Goal: Task Accomplishment & Management: Use online tool/utility

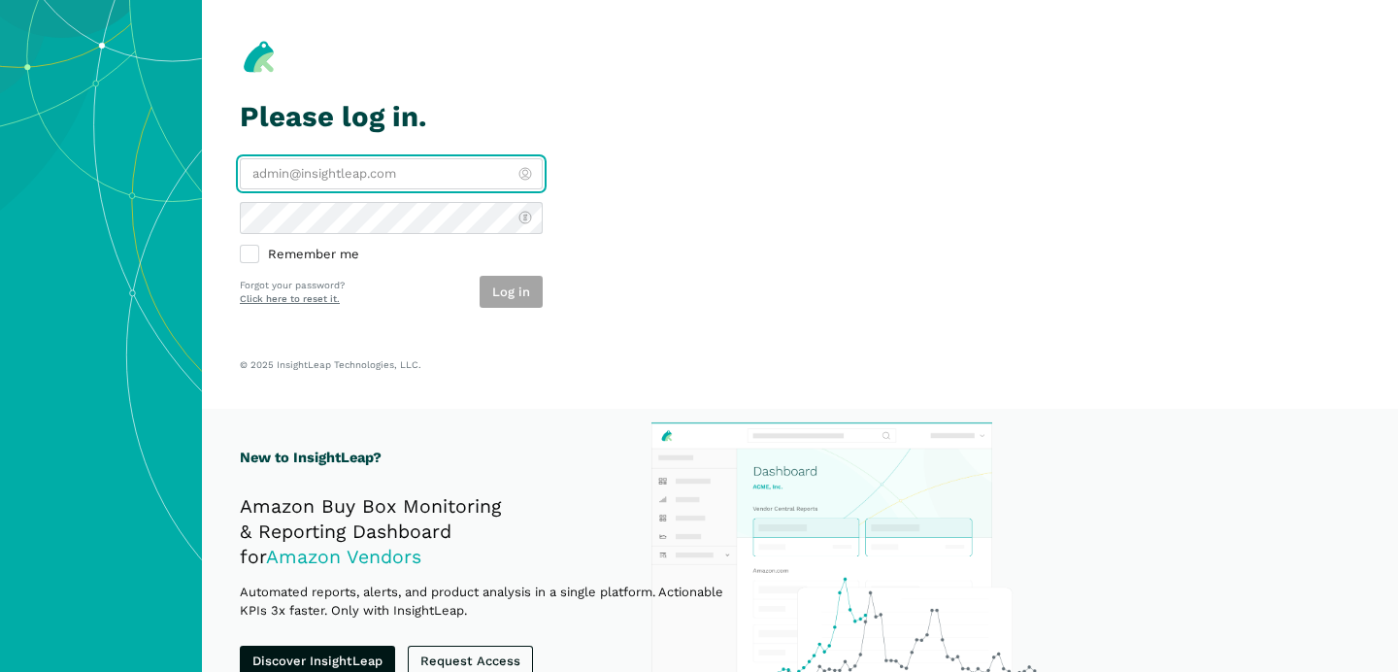
type input "[PERSON_NAME][EMAIL_ADDRESS][DOMAIN_NAME]"
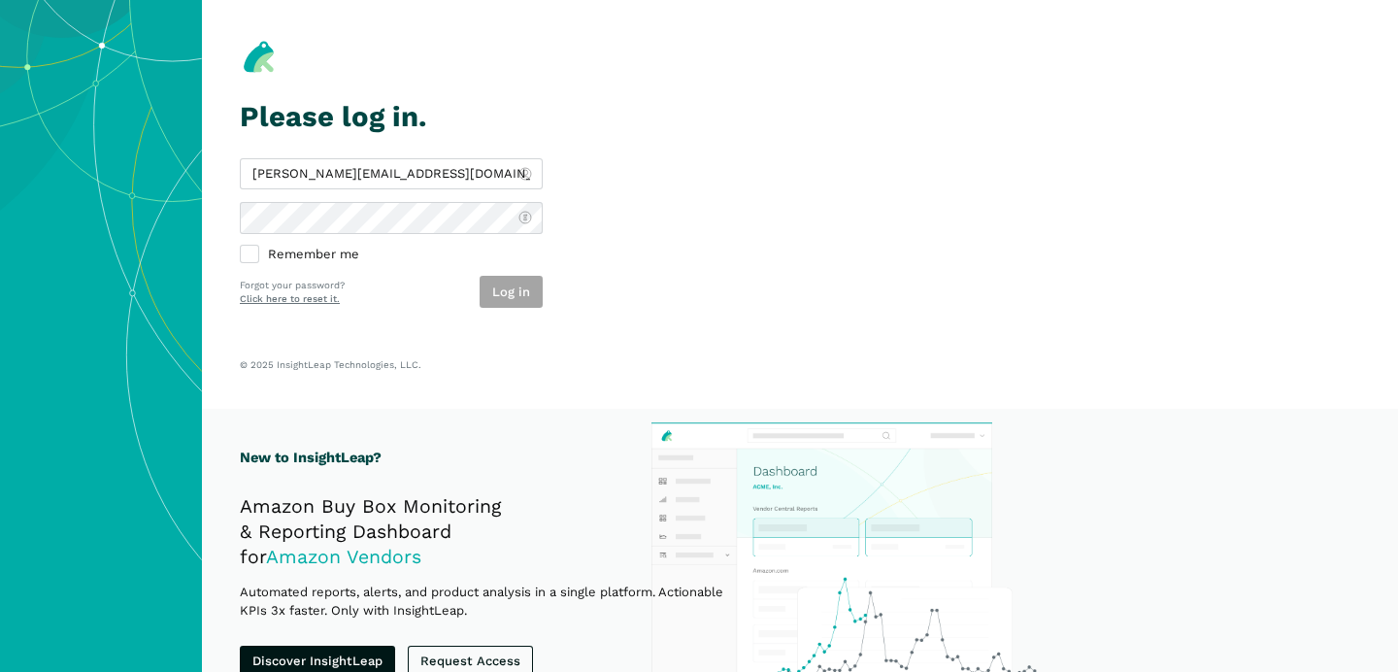
click at [709, 165] on section "Please log in. charlie@bestpethouse.com Remember me Log in Forgot your password…" at bounding box center [800, 204] width 1196 height 409
click at [524, 287] on button "Log in" at bounding box center [511, 292] width 63 height 32
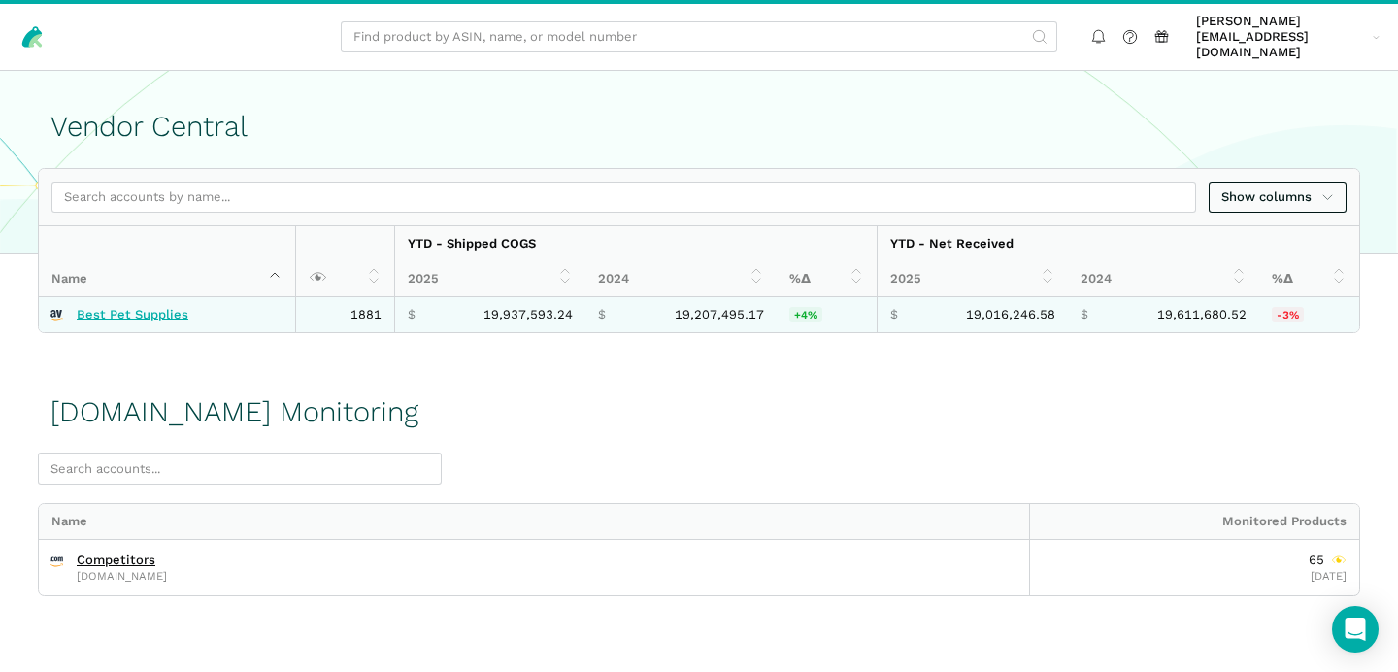
click at [131, 307] on link "Best Pet Supplies" at bounding box center [133, 315] width 112 height 16
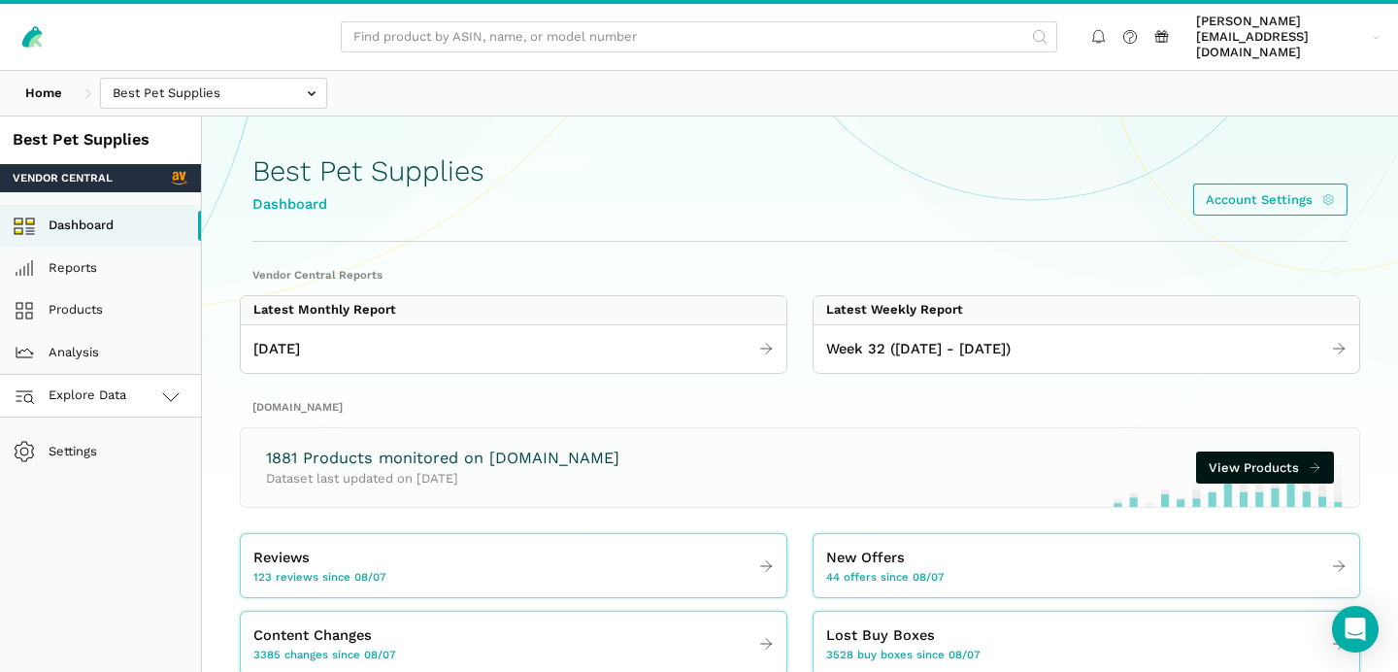
click at [175, 399] on link "Explore Data" at bounding box center [100, 396] width 201 height 43
click at [144, 477] on link "Amazon.com" at bounding box center [100, 481] width 201 height 43
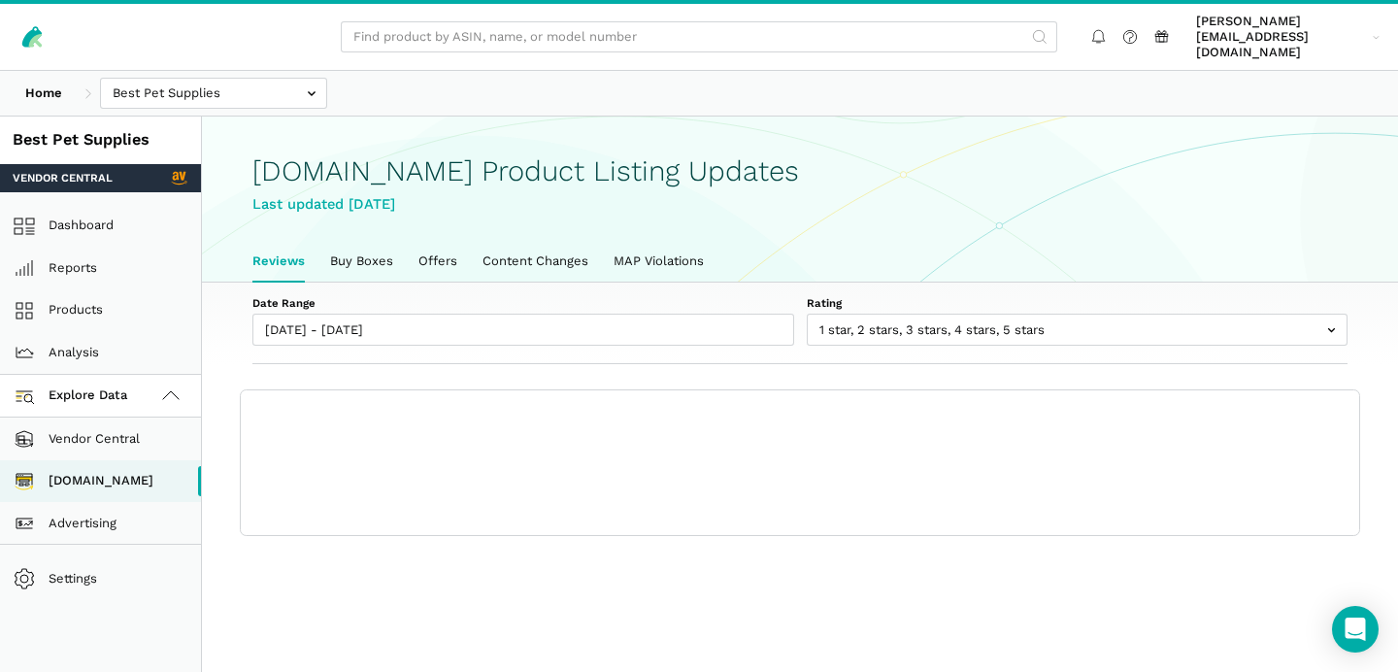
scroll to position [6, 0]
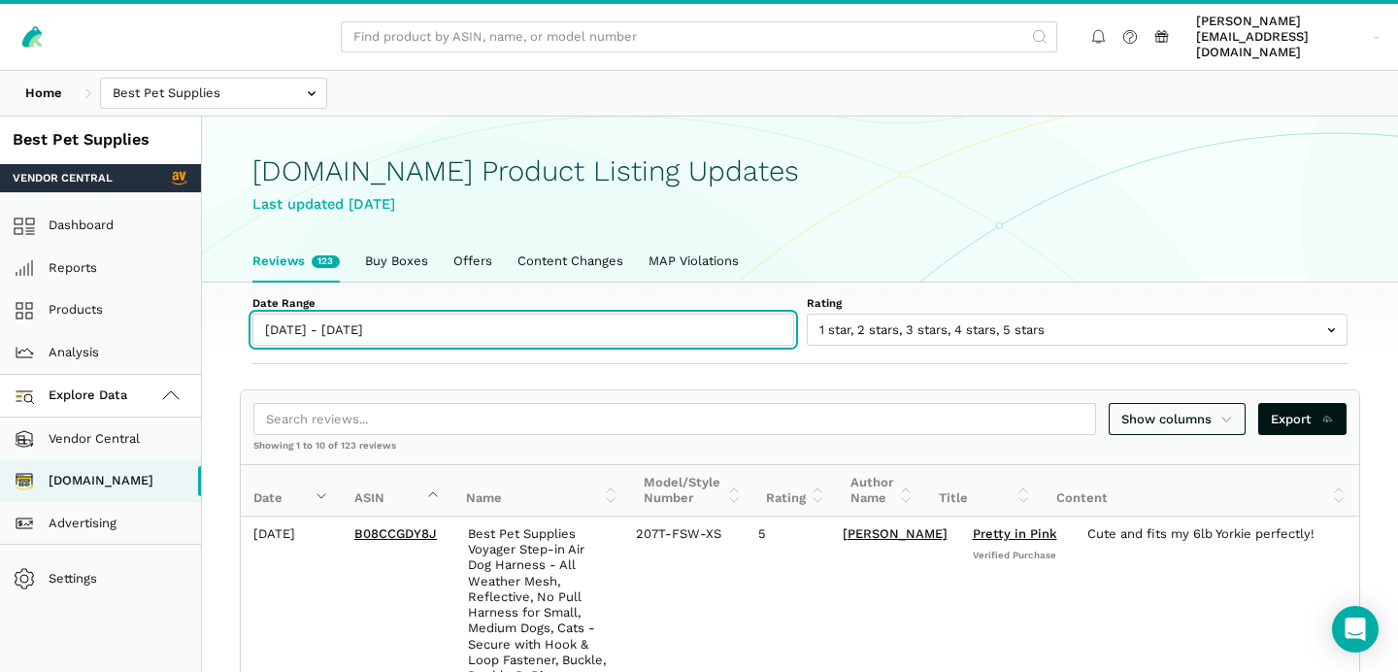
click at [313, 323] on input "[DATE] - [DATE]" at bounding box center [523, 330] width 542 height 32
type input "[DATE]"
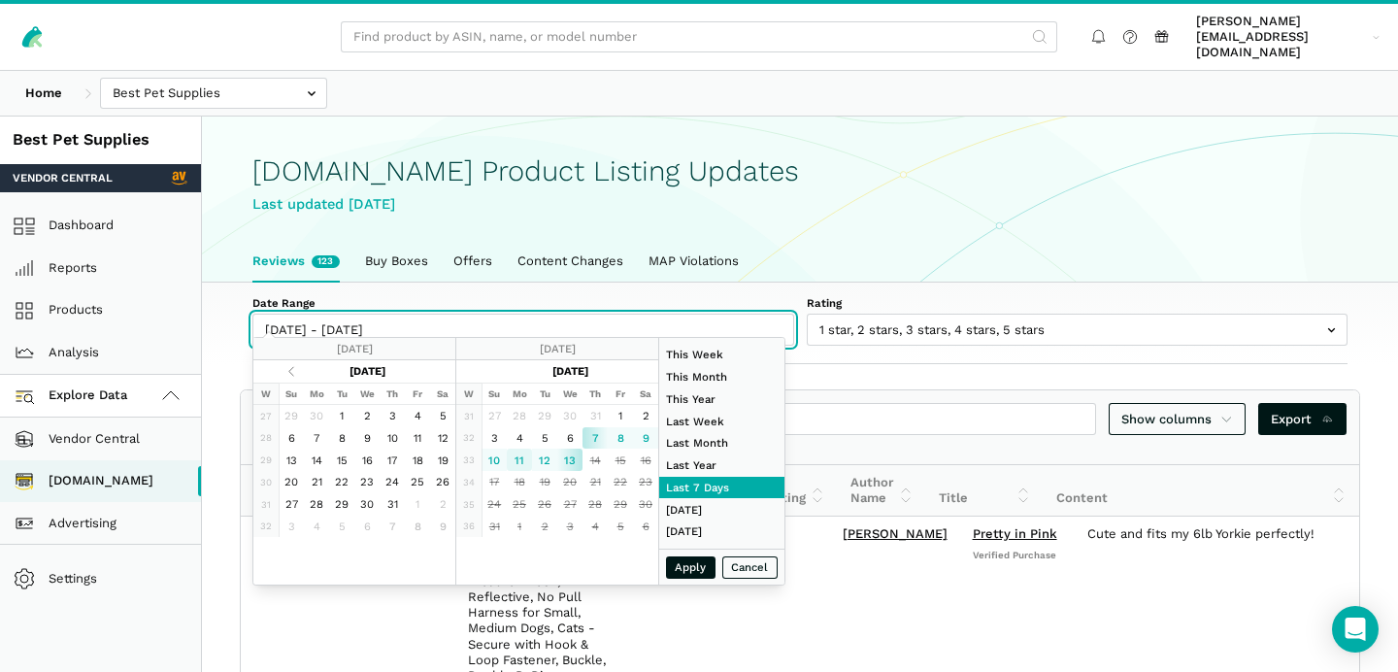
type input "[DATE]"
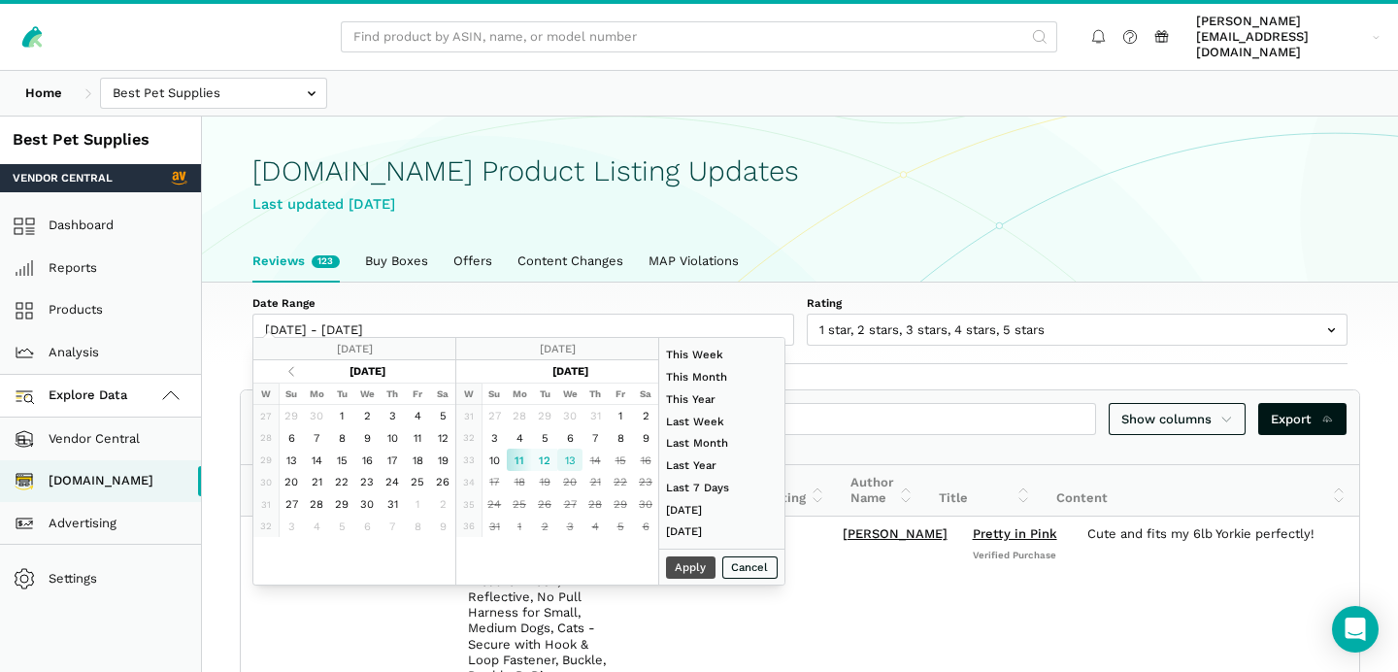
type input "[DATE]"
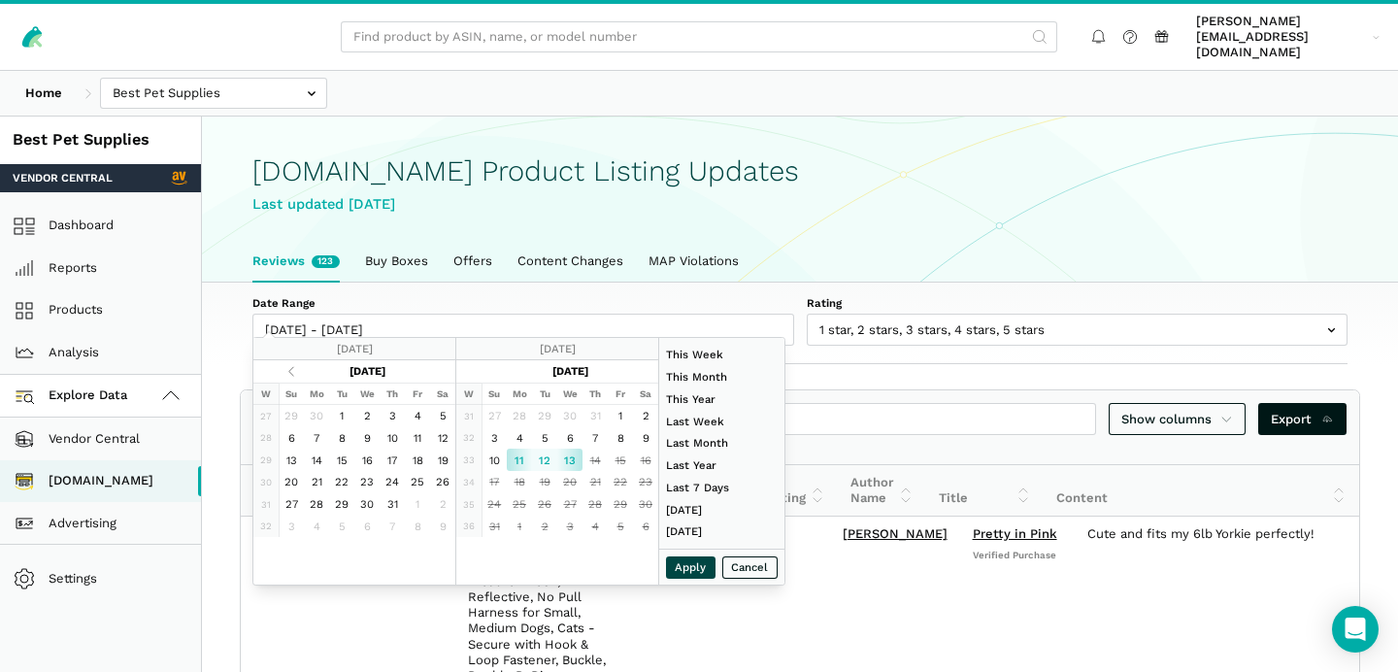
click at [697, 566] on button "Apply" at bounding box center [691, 567] width 50 height 22
type input "[DATE] - [DATE]"
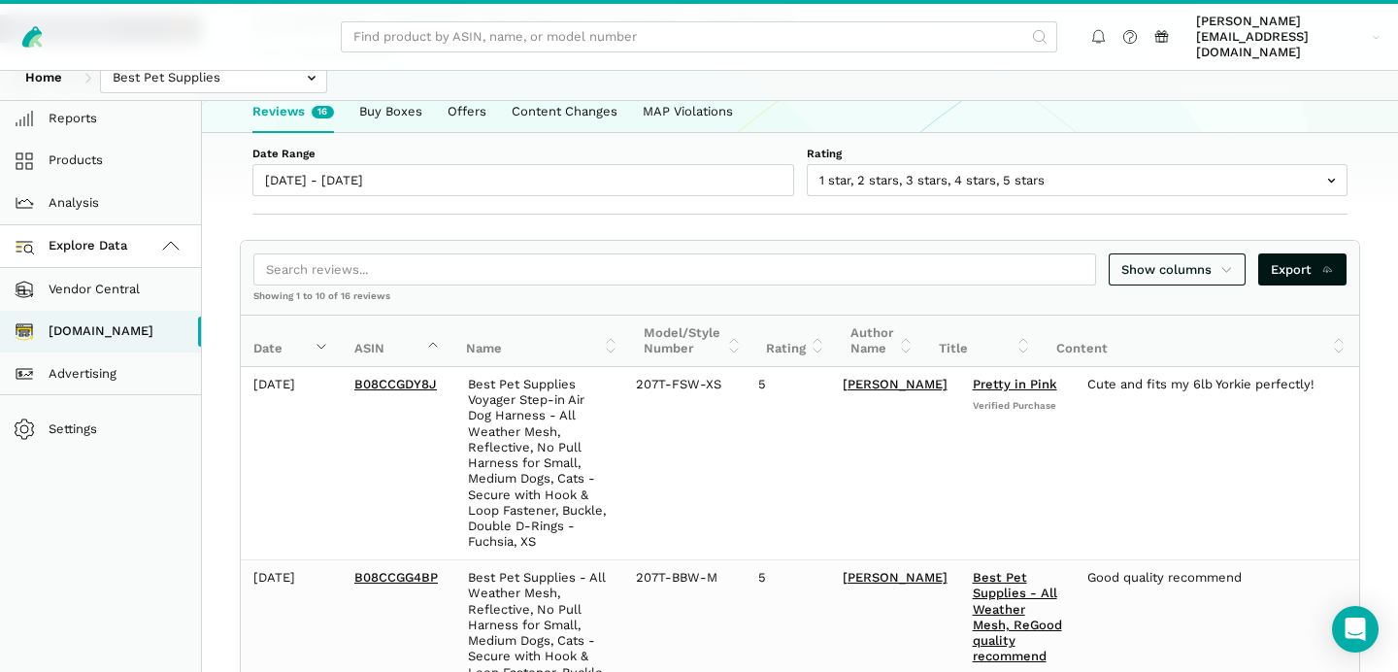
scroll to position [0, 0]
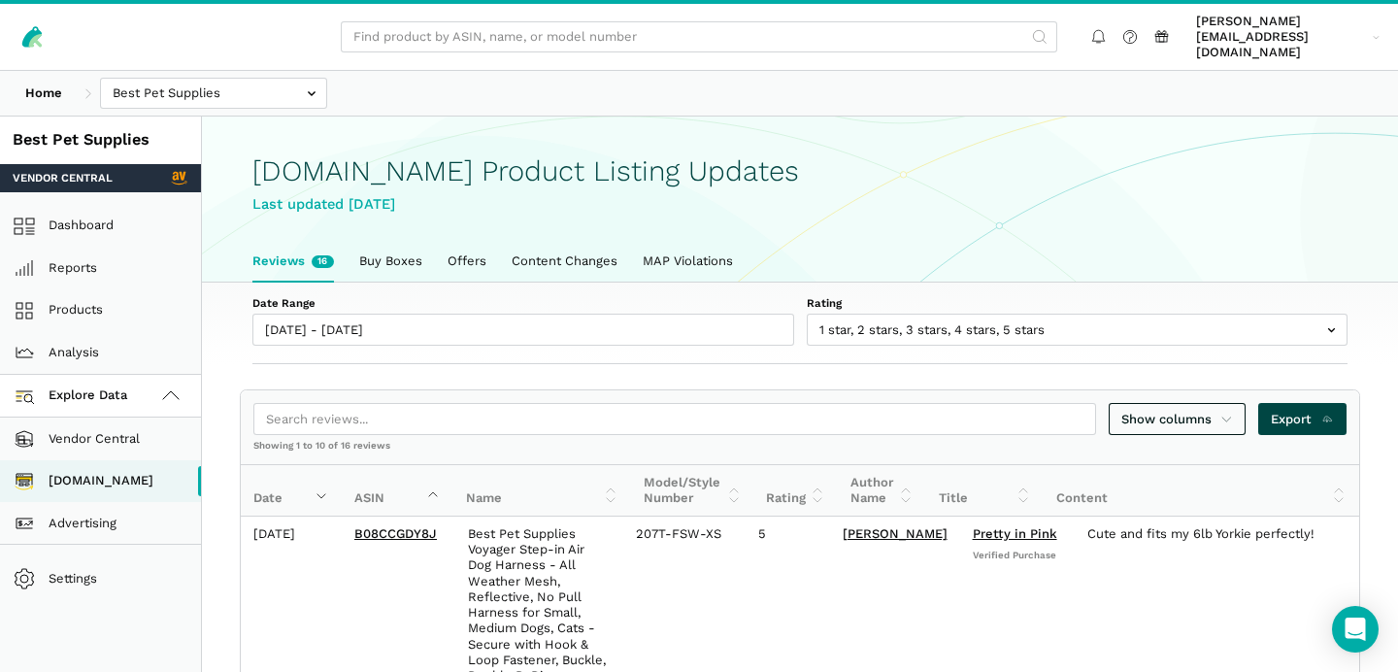
click at [1307, 418] on link "Export" at bounding box center [1302, 419] width 88 height 32
click at [937, 213] on div "[DOMAIN_NAME] Product Listing Updates Last updated [DATE]" at bounding box center [799, 178] width 1095 height 123
